Goal: Task Accomplishment & Management: Manage account settings

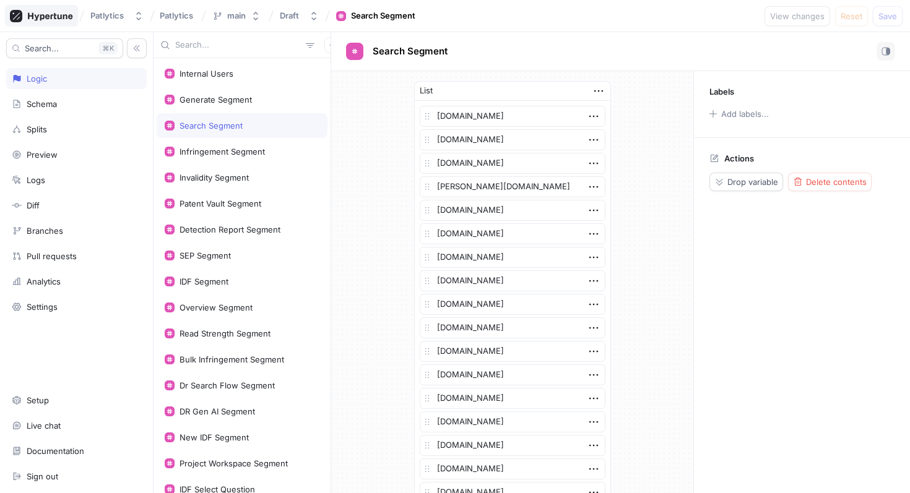
type textarea "x"
click at [58, 14] on icon at bounding box center [50, 16] width 45 height 8
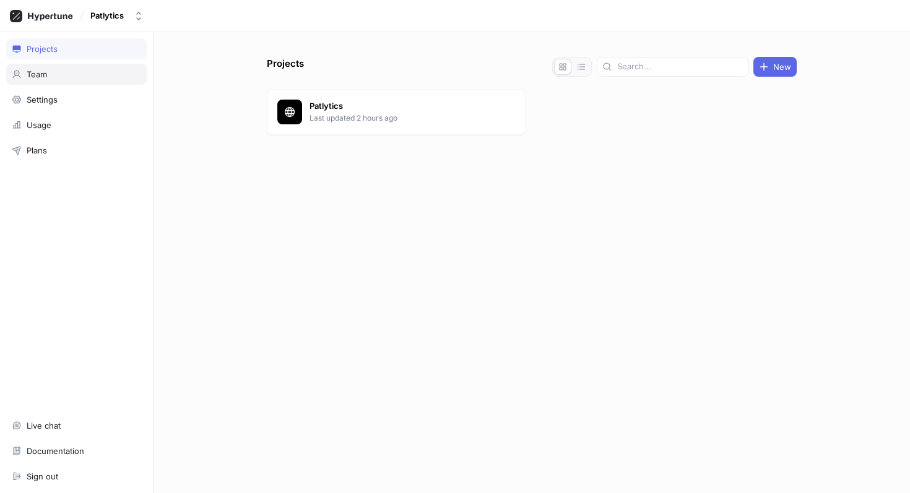
click at [48, 67] on div "Team" at bounding box center [76, 74] width 140 height 21
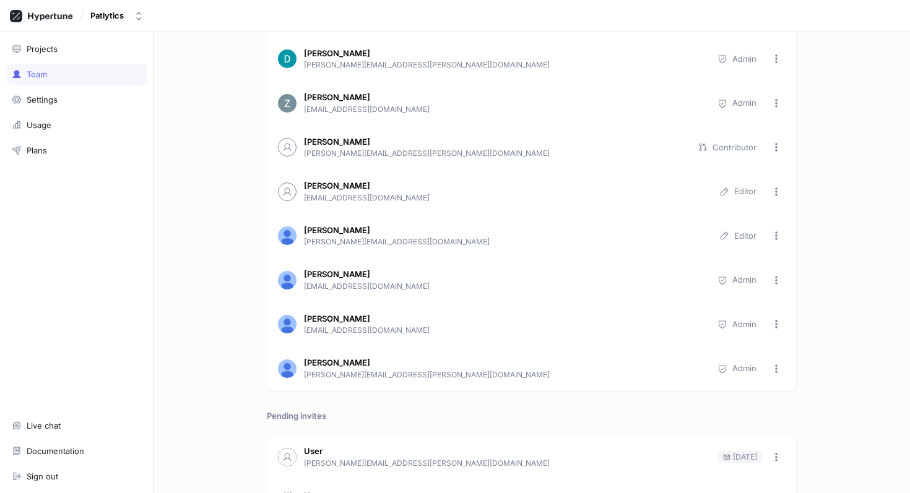
scroll to position [576, 0]
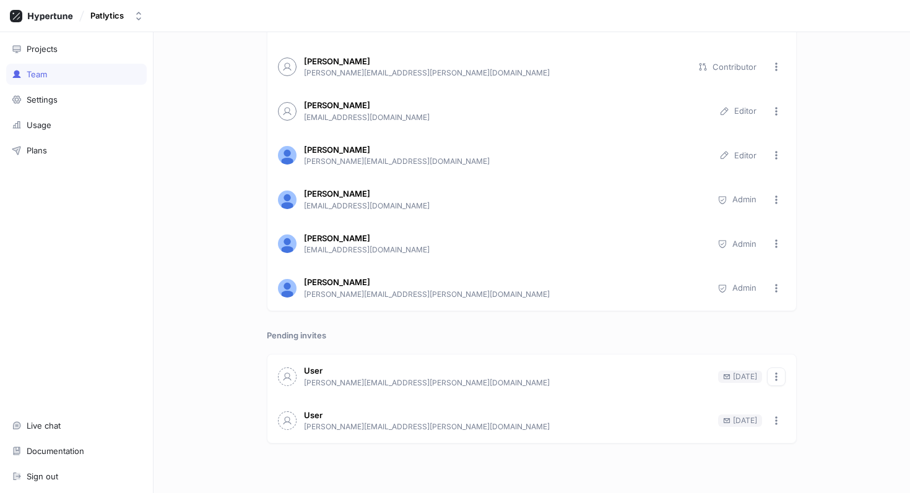
click at [781, 377] on button "button" at bounding box center [776, 377] width 19 height 19
click at [814, 356] on div "Team members Invite Invite link [PERSON_NAME] Jen [EMAIL_ADDRESS][DOMAIN_NAME] …" at bounding box center [531, 262] width 756 height 461
click at [779, 416] on icon "button" at bounding box center [776, 421] width 10 height 10
click at [837, 402] on div "Team members Invite Invite link [PERSON_NAME] Jen [EMAIL_ADDRESS][DOMAIN_NAME] …" at bounding box center [531, 262] width 756 height 461
click at [356, 380] on p "[PERSON_NAME][EMAIL_ADDRESS][PERSON_NAME][DOMAIN_NAME]" at bounding box center [507, 382] width 407 height 11
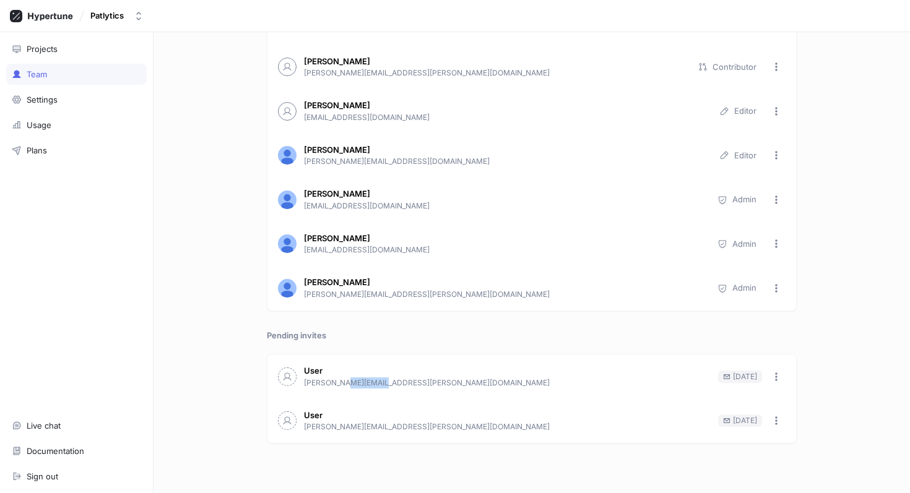
click at [356, 380] on p "[PERSON_NAME][EMAIL_ADDRESS][PERSON_NAME][DOMAIN_NAME]" at bounding box center [507, 382] width 407 height 11
copy div "[PERSON_NAME][EMAIL_ADDRESS][PERSON_NAME][DOMAIN_NAME]"
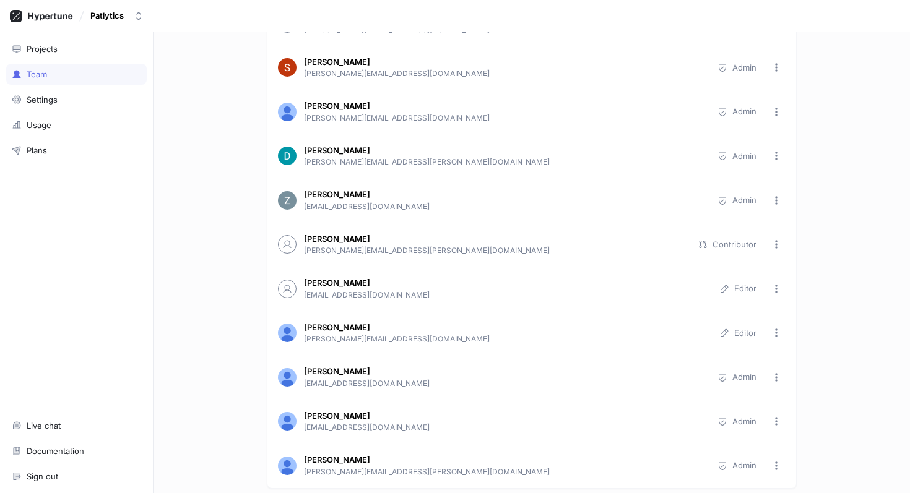
scroll to position [0, 0]
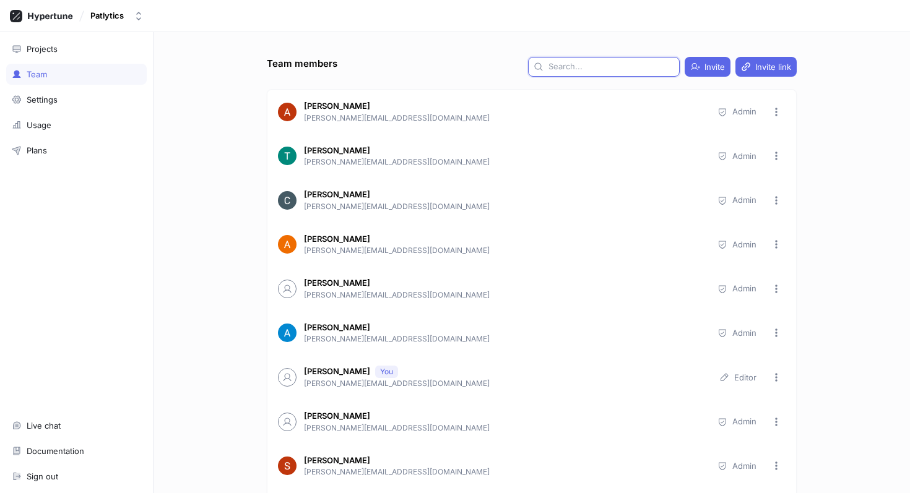
click at [635, 65] on input "text" at bounding box center [611, 67] width 126 height 12
paste input "[PERSON_NAME][EMAIL_ADDRESS][PERSON_NAME][DOMAIN_NAME]"
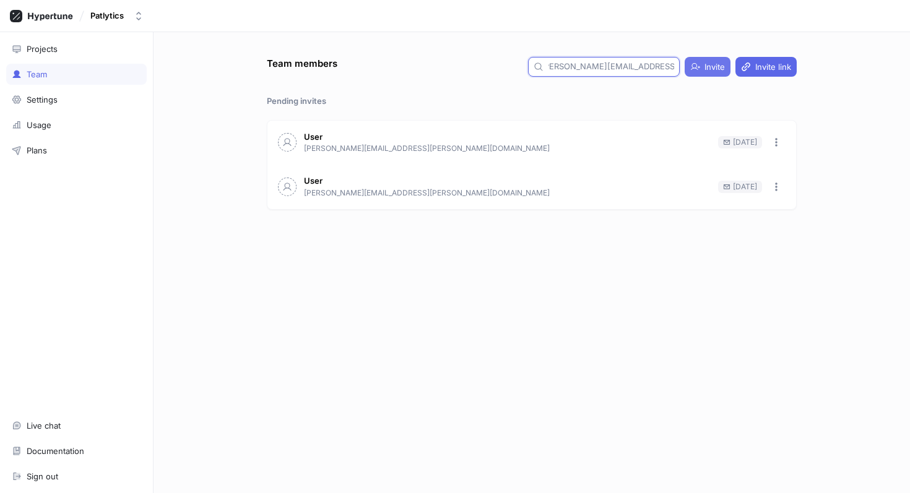
type input "[PERSON_NAME][EMAIL_ADDRESS][PERSON_NAME][DOMAIN_NAME]"
click at [709, 63] on span "Invite" at bounding box center [714, 66] width 20 height 7
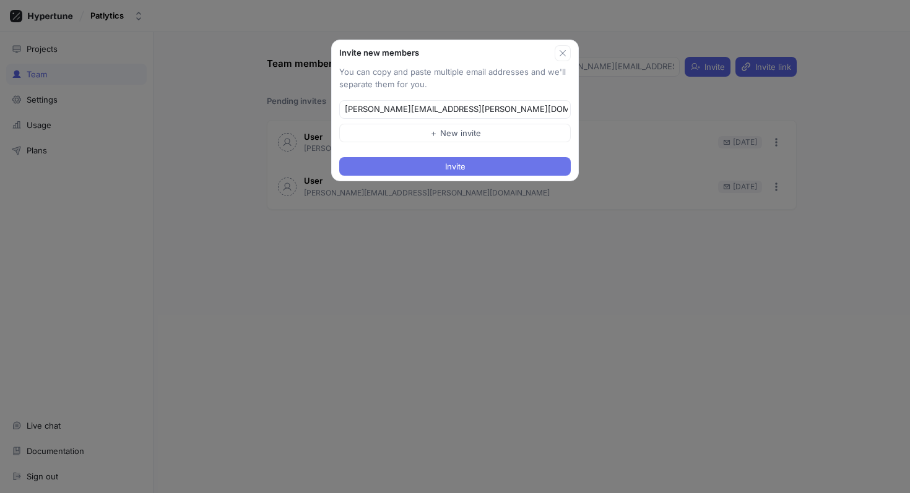
type input "[PERSON_NAME][EMAIL_ADDRESS][PERSON_NAME][DOMAIN_NAME]"
click at [496, 159] on button "Invite" at bounding box center [454, 166] width 231 height 19
